Goal: Transaction & Acquisition: Purchase product/service

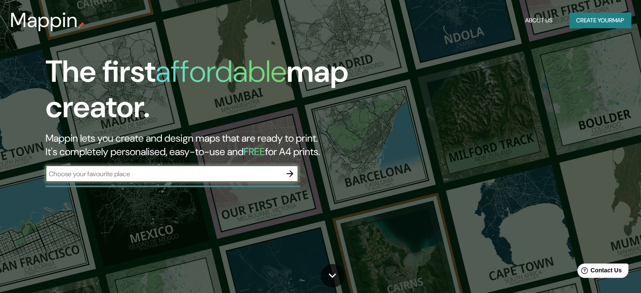
click at [207, 162] on div "The first affordable map creator. Mappin lets you create and design maps that a…" at bounding box center [205, 122] width 385 height 137
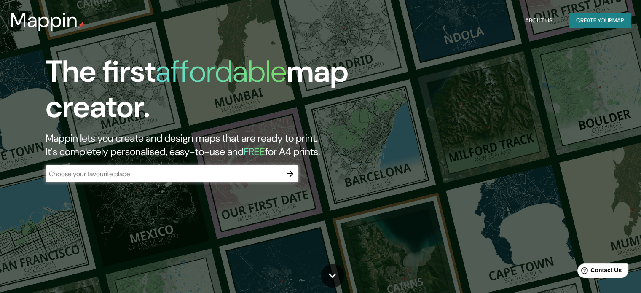
click at [207, 168] on div "​" at bounding box center [172, 173] width 253 height 17
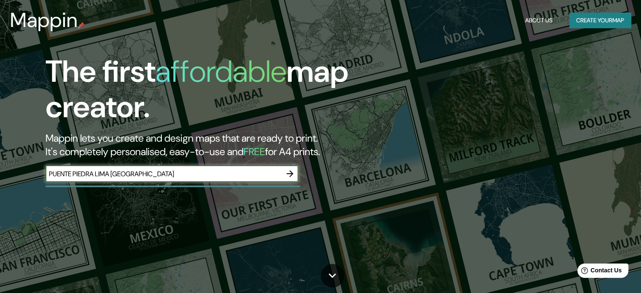
type input "PUENTE PIEDRA LIMA [GEOGRAPHIC_DATA]"
click at [294, 176] on icon "button" at bounding box center [290, 174] width 10 height 10
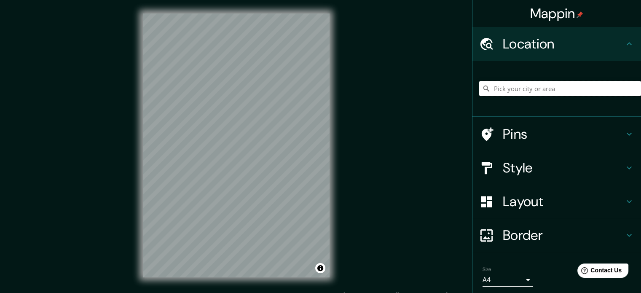
click at [540, 92] on input "Pick your city or area" at bounding box center [560, 88] width 162 height 15
click at [551, 92] on input "PUENTE PIEDRA" at bounding box center [560, 88] width 162 height 15
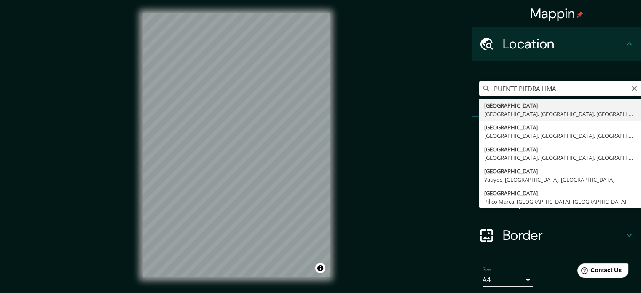
type input "[GEOGRAPHIC_DATA], [GEOGRAPHIC_DATA], [GEOGRAPHIC_DATA], [GEOGRAPHIC_DATA]"
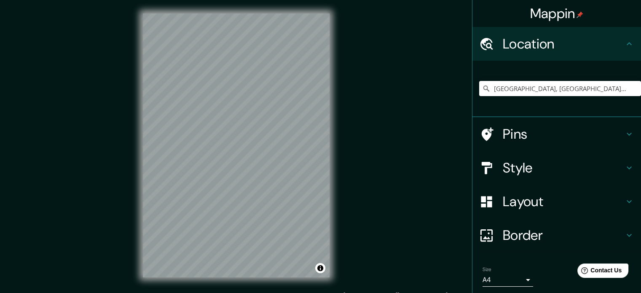
click at [516, 171] on h4 "Style" at bounding box center [563, 167] width 121 height 17
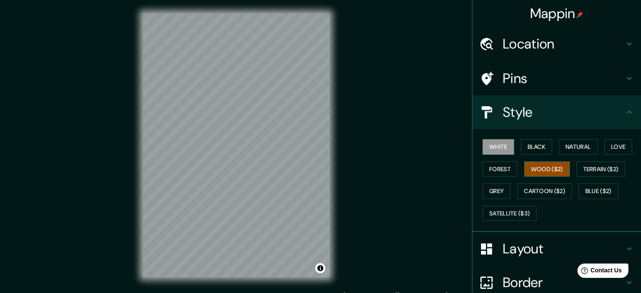
click at [550, 167] on button "Wood ($2)" at bounding box center [548, 170] width 46 height 16
click at [622, 169] on button "Terrain ($2)" at bounding box center [601, 170] width 49 height 16
click at [505, 151] on button "White" at bounding box center [499, 147] width 32 height 16
click at [538, 145] on button "Black" at bounding box center [537, 147] width 32 height 16
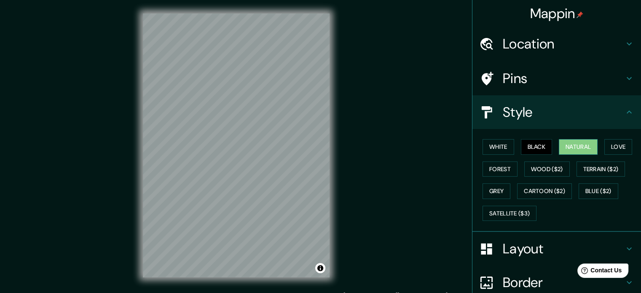
click at [562, 146] on button "Natural" at bounding box center [578, 147] width 39 height 16
click at [615, 143] on button "Love" at bounding box center [619, 147] width 28 height 16
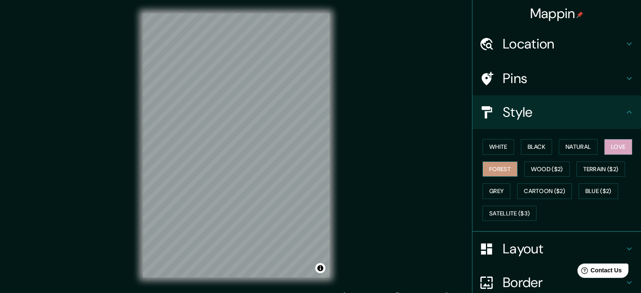
click at [493, 167] on button "Forest" at bounding box center [500, 170] width 35 height 16
click at [527, 173] on button "Wood ($2)" at bounding box center [548, 170] width 46 height 16
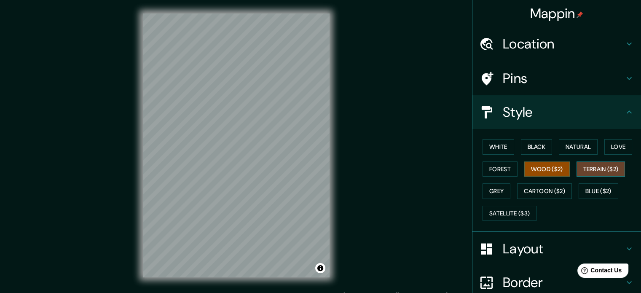
click at [592, 168] on button "Terrain ($2)" at bounding box center [601, 170] width 49 height 16
click at [501, 188] on button "Grey" at bounding box center [497, 191] width 28 height 16
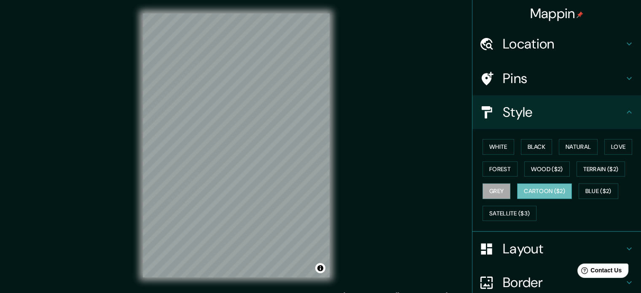
click at [543, 186] on button "Cartoon ($2)" at bounding box center [544, 191] width 55 height 16
click at [491, 189] on button "Grey" at bounding box center [497, 191] width 28 height 16
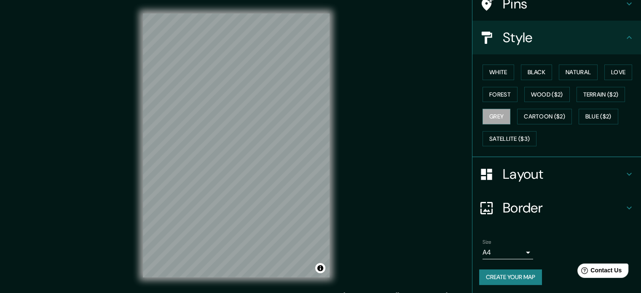
scroll to position [75, 0]
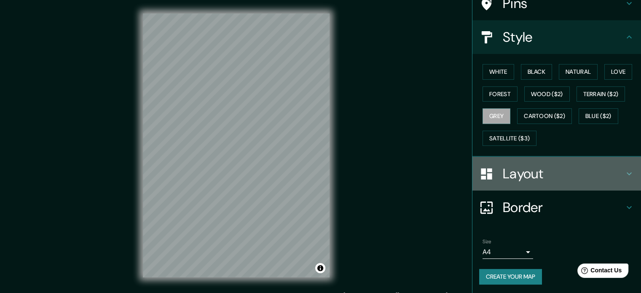
click at [526, 176] on h4 "Layout" at bounding box center [563, 173] width 121 height 17
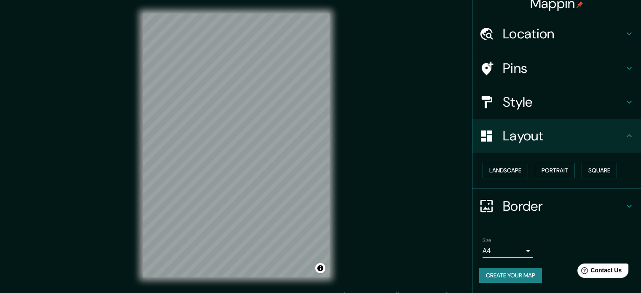
scroll to position [9, 0]
click at [497, 175] on button "Landscape" at bounding box center [506, 172] width 46 height 16
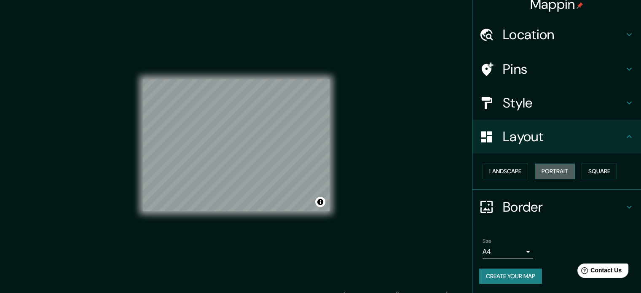
click at [537, 168] on button "Portrait" at bounding box center [555, 172] width 40 height 16
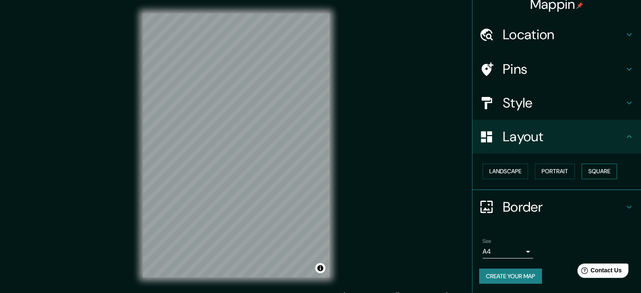
click at [595, 172] on button "Square" at bounding box center [599, 172] width 35 height 16
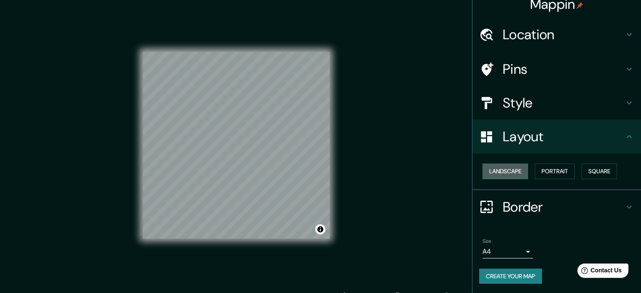
click at [508, 170] on button "Landscape" at bounding box center [506, 172] width 46 height 16
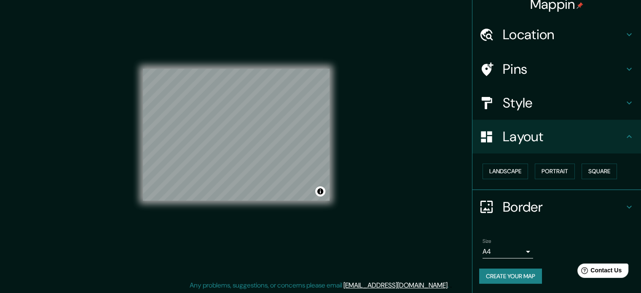
scroll to position [11, 0]
click at [550, 102] on h4 "Style" at bounding box center [563, 102] width 121 height 17
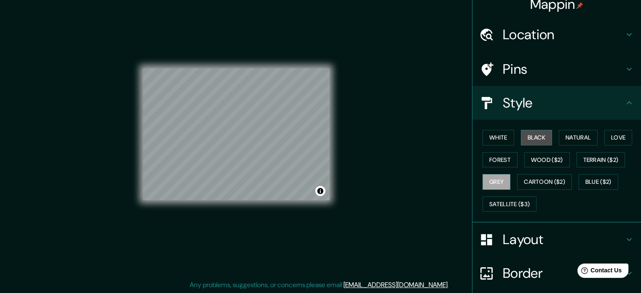
click at [526, 135] on button "Black" at bounding box center [537, 138] width 32 height 16
click at [497, 136] on button "White" at bounding box center [499, 138] width 32 height 16
click at [554, 36] on h4 "Location" at bounding box center [563, 34] width 121 height 17
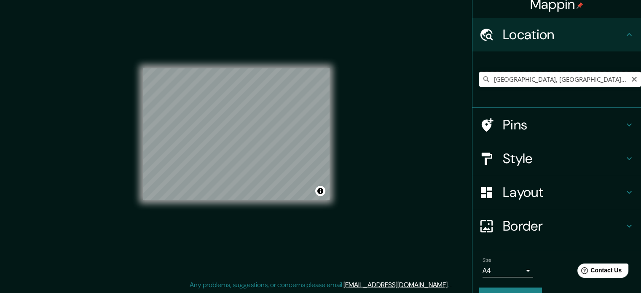
click at [573, 84] on input "[GEOGRAPHIC_DATA], [GEOGRAPHIC_DATA], [GEOGRAPHIC_DATA], [GEOGRAPHIC_DATA]" at bounding box center [560, 79] width 162 height 15
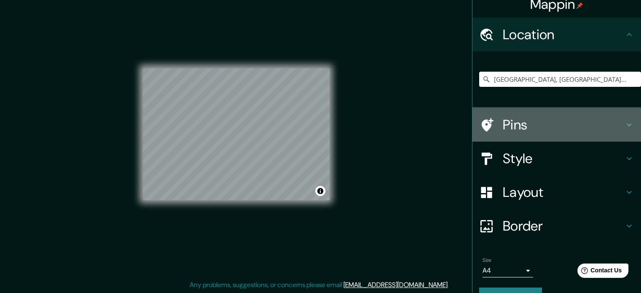
click at [543, 121] on h4 "Pins" at bounding box center [563, 124] width 121 height 17
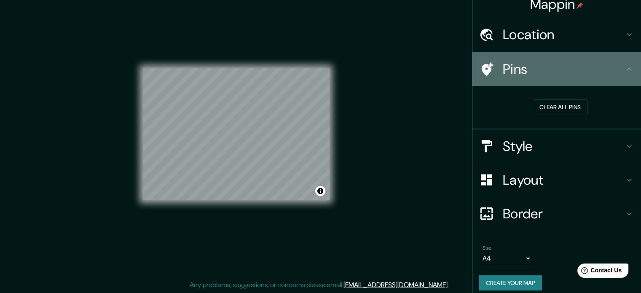
click at [547, 73] on h4 "Pins" at bounding box center [563, 69] width 121 height 17
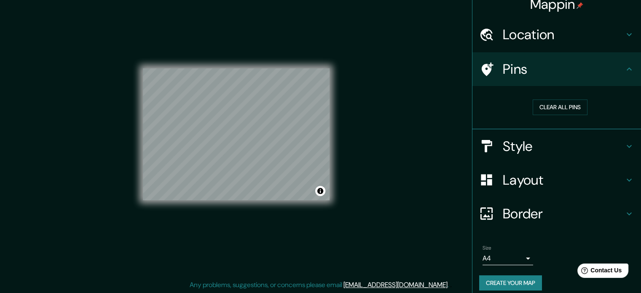
scroll to position [16, 0]
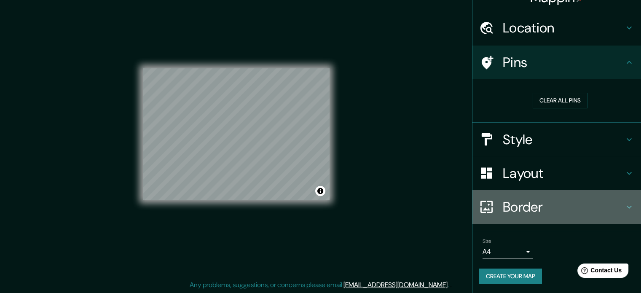
click at [541, 199] on h4 "Border" at bounding box center [563, 207] width 121 height 17
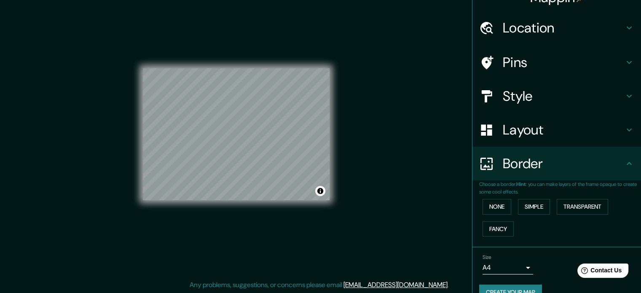
click at [555, 124] on h4 "Layout" at bounding box center [563, 129] width 121 height 17
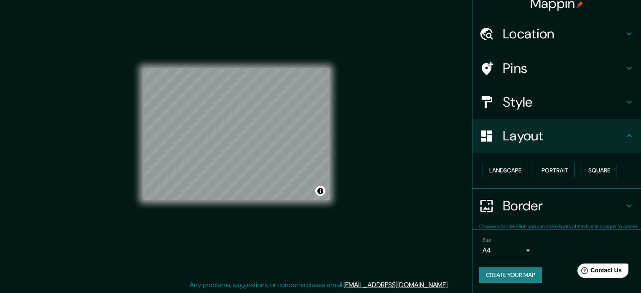
scroll to position [9, 0]
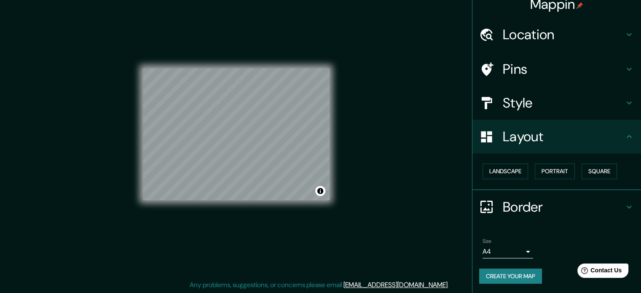
click at [550, 84] on div "Pins" at bounding box center [557, 69] width 169 height 34
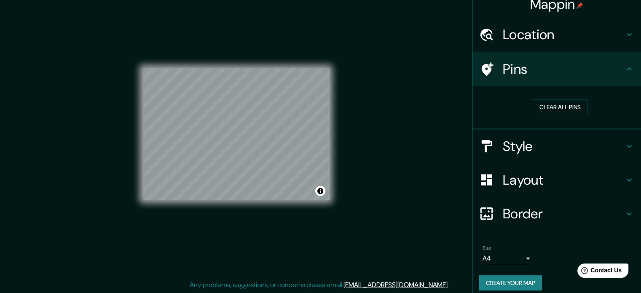
click at [545, 140] on h4 "Style" at bounding box center [563, 146] width 121 height 17
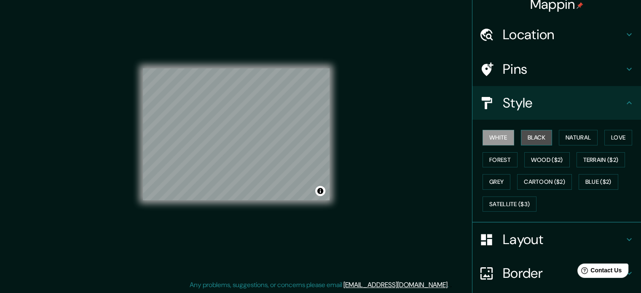
click at [523, 135] on button "Black" at bounding box center [537, 138] width 32 height 16
click at [562, 135] on button "Natural" at bounding box center [578, 138] width 39 height 16
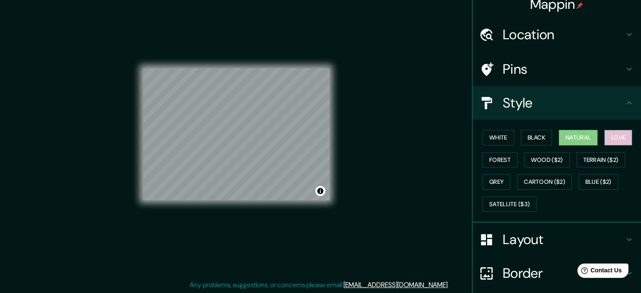
click at [619, 140] on button "Love" at bounding box center [619, 138] width 28 height 16
click at [473, 156] on div "White Black Natural Love Forest Wood ($2) Terrain ($2) Grey Cartoon ($2) Blue (…" at bounding box center [557, 171] width 169 height 103
click at [495, 157] on button "Forest" at bounding box center [500, 160] width 35 height 16
